Goal: Information Seeking & Learning: Check status

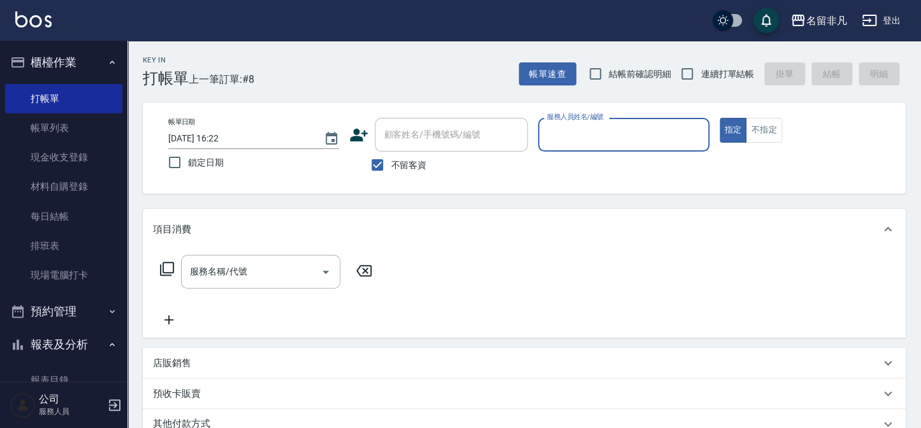
click at [421, 170] on span "不留客資" at bounding box center [409, 165] width 36 height 13
click at [391, 170] on input "不留客資" at bounding box center [377, 165] width 27 height 27
checkbox input "false"
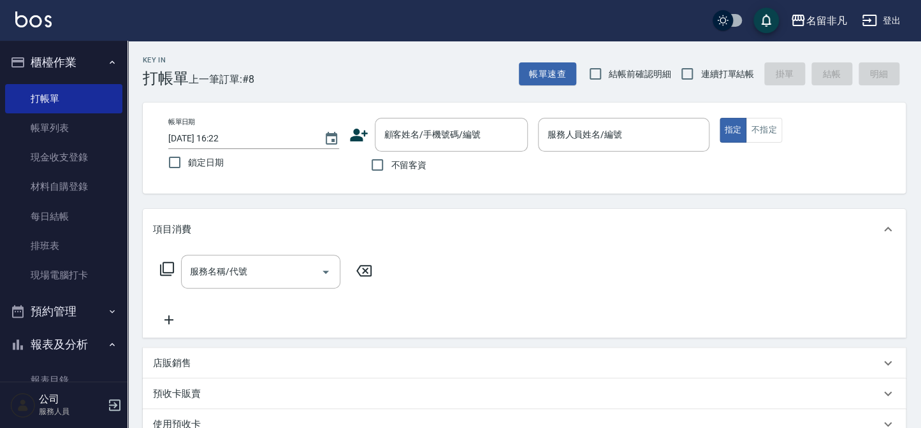
click at [70, 54] on button "櫃檯作業" at bounding box center [63, 62] width 117 height 33
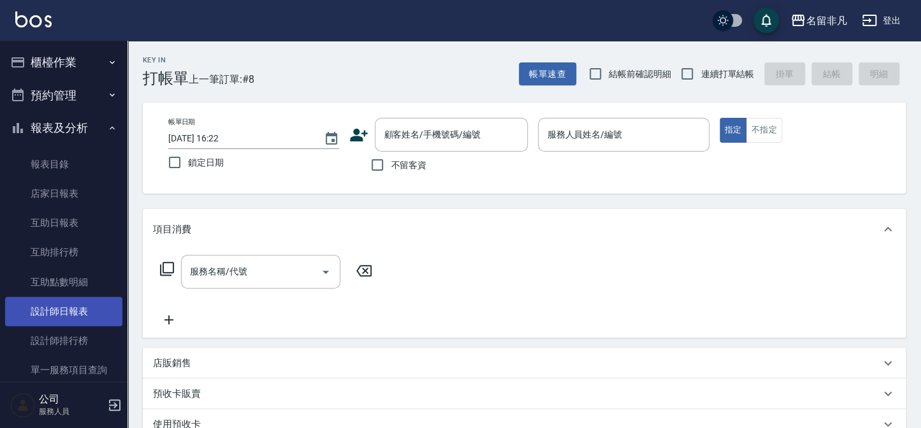
click at [79, 316] on link "設計師日報表" at bounding box center [63, 311] width 117 height 29
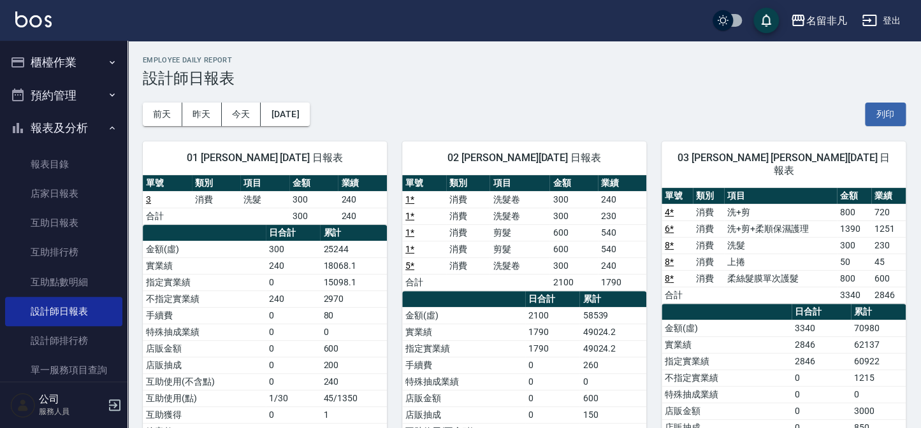
click at [62, 129] on button "報表及分析" at bounding box center [63, 128] width 117 height 33
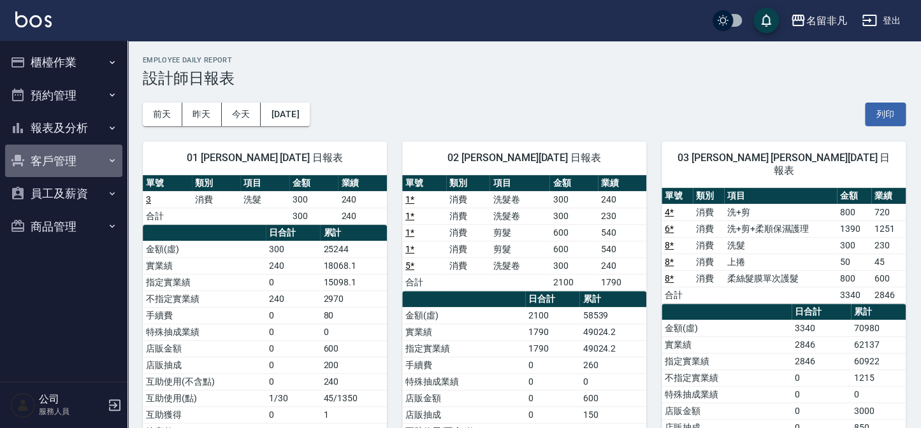
click at [75, 165] on button "客戶管理" at bounding box center [63, 161] width 117 height 33
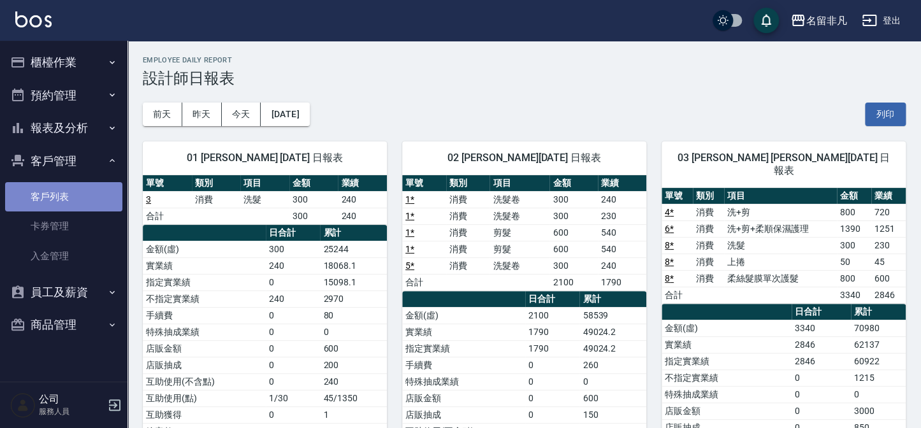
click at [79, 208] on link "客戶列表" at bounding box center [63, 196] width 117 height 29
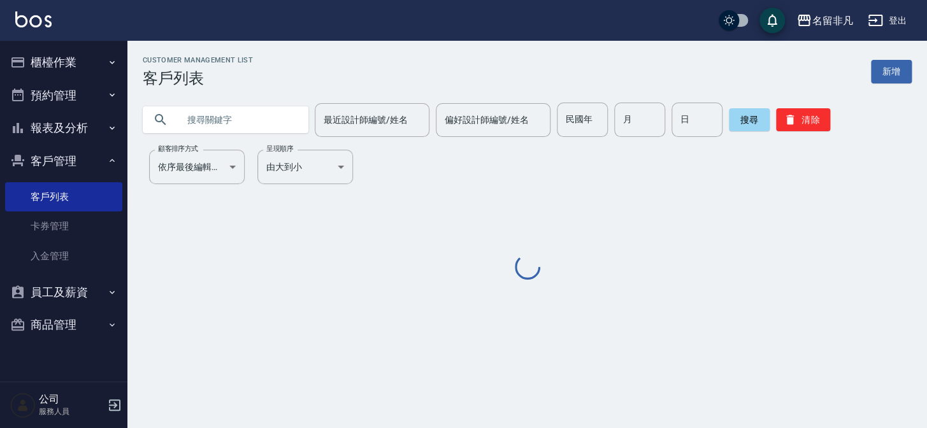
click at [233, 129] on input "text" at bounding box center [238, 120] width 120 height 34
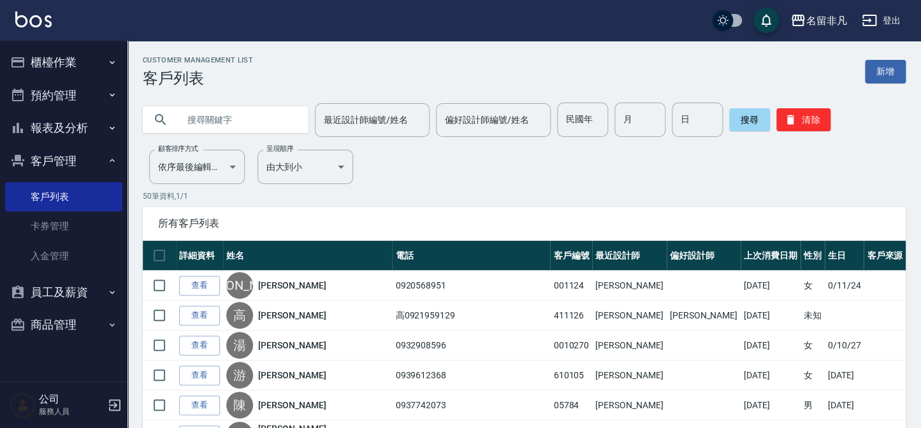
click at [235, 126] on input "text" at bounding box center [238, 120] width 120 height 34
type input "[PERSON_NAME]"
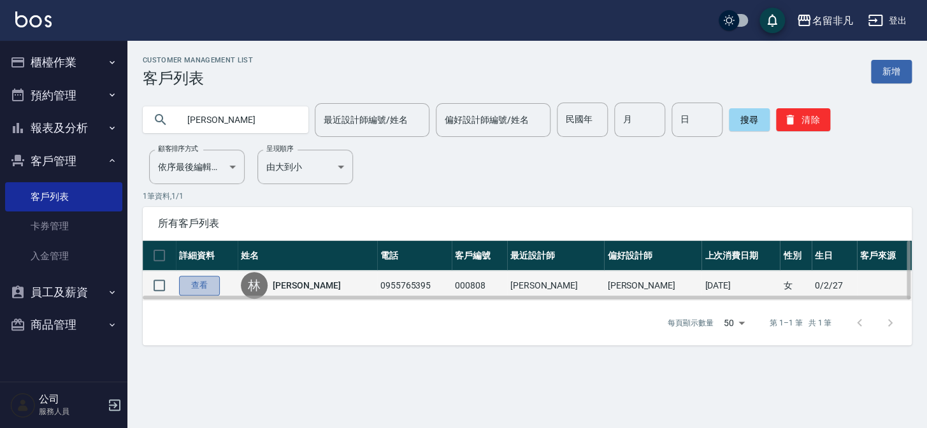
click at [208, 287] on link "查看" at bounding box center [199, 286] width 41 height 20
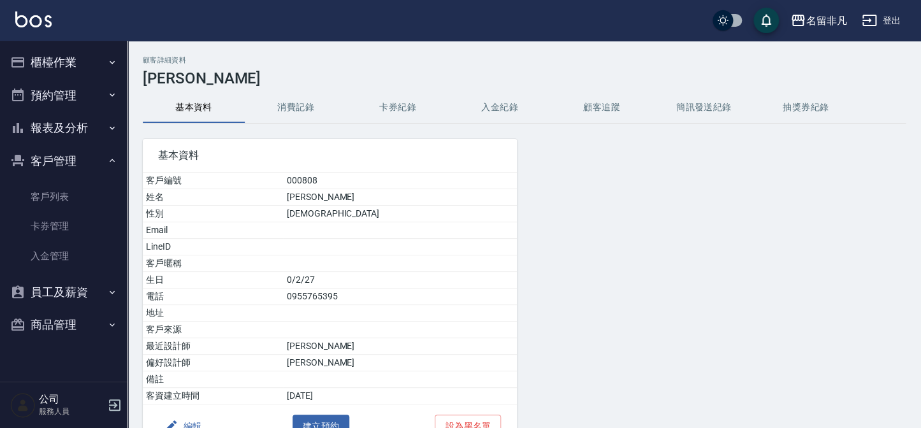
click at [303, 115] on button "消費記錄" at bounding box center [296, 107] width 102 height 31
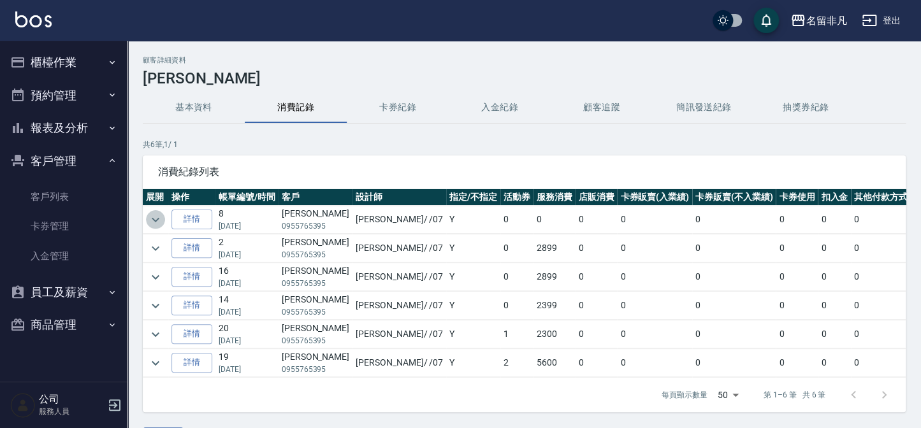
click at [155, 212] on icon "expand row" at bounding box center [155, 219] width 15 height 15
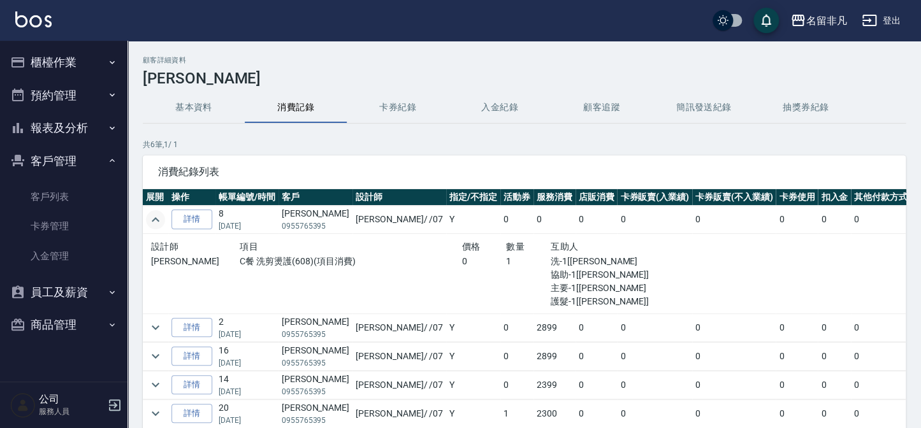
click at [155, 212] on icon "expand row" at bounding box center [155, 219] width 15 height 15
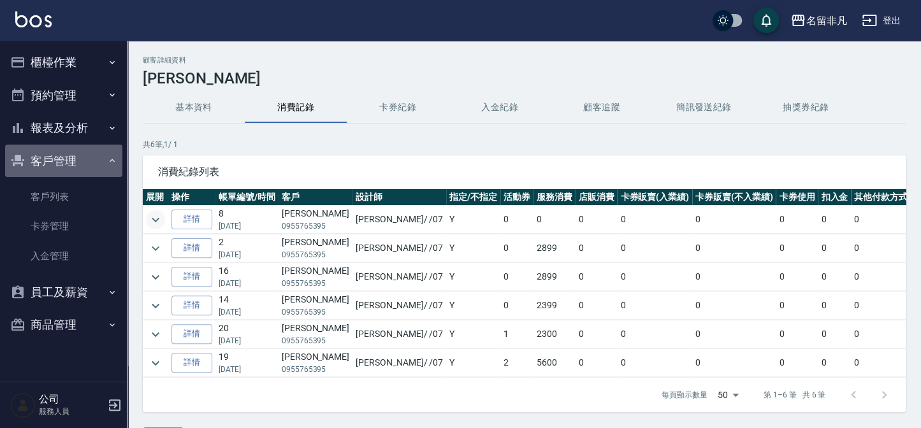
click at [91, 157] on button "客戶管理" at bounding box center [63, 161] width 117 height 33
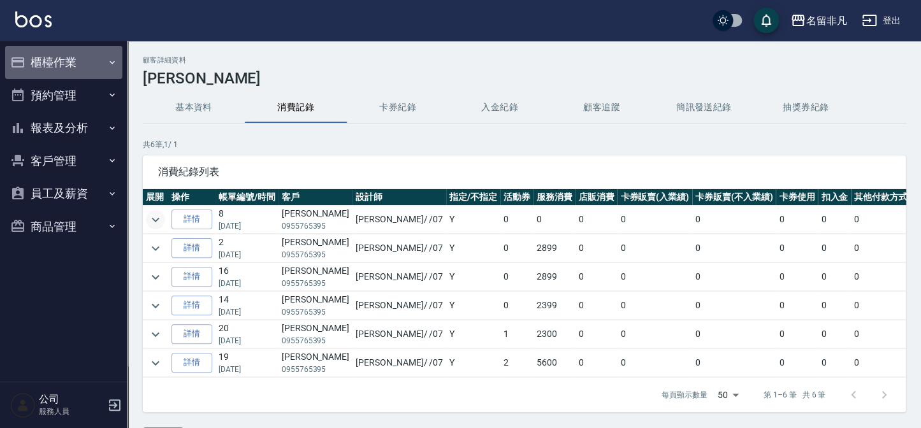
click at [92, 59] on button "櫃檯作業" at bounding box center [63, 62] width 117 height 33
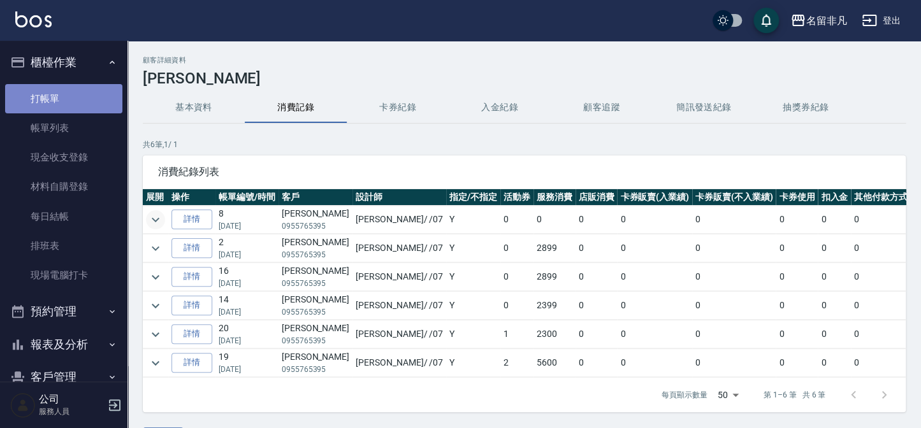
click at [98, 110] on link "打帳單" at bounding box center [63, 98] width 117 height 29
